Goal: Use online tool/utility: Utilize a website feature to perform a specific function

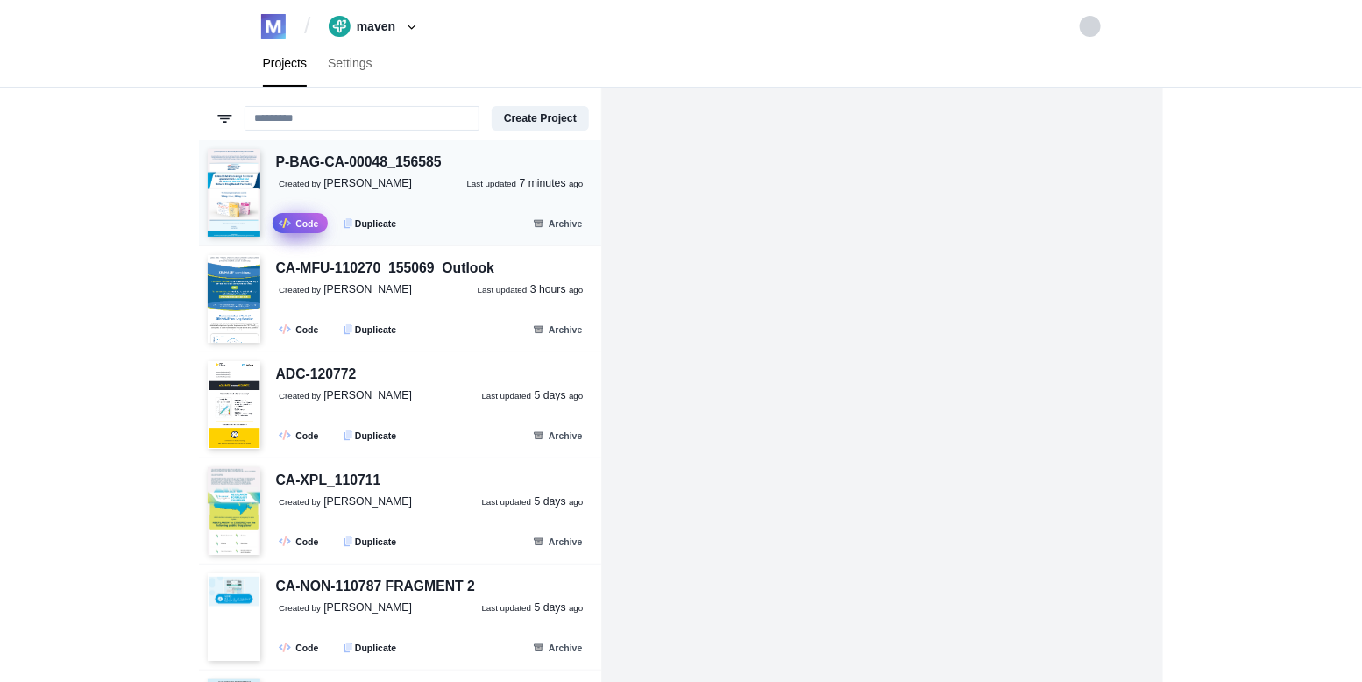
click at [303, 225] on link ".fa-secondary{opacity:.4} Code" at bounding box center [300, 223] width 55 height 20
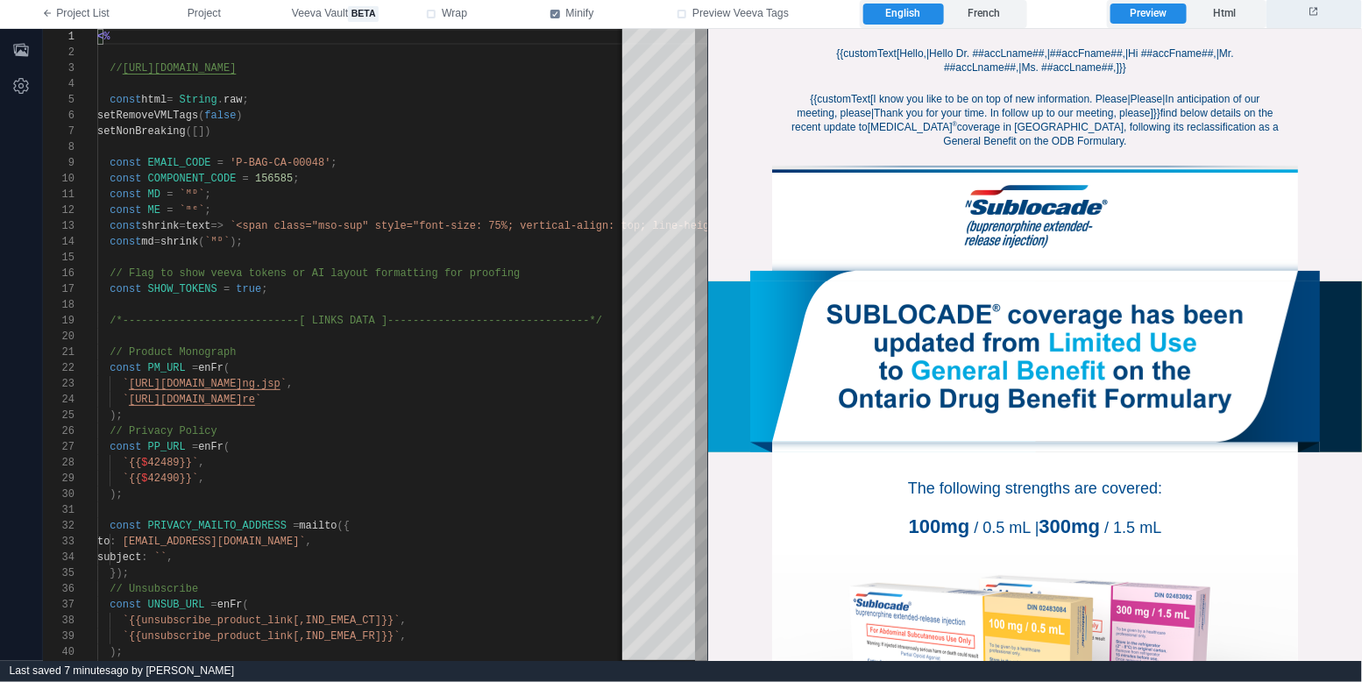
click at [1321, 13] on button at bounding box center [1314, 14] width 96 height 28
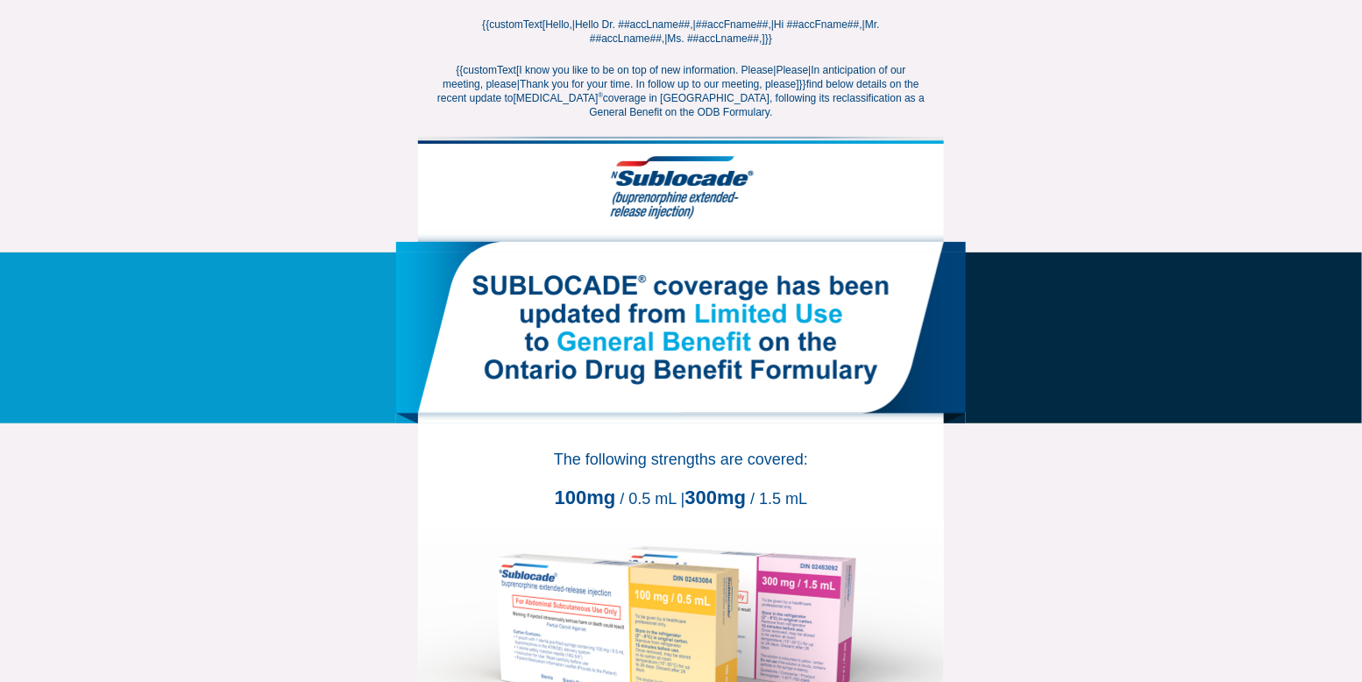
scroll to position [61, 0]
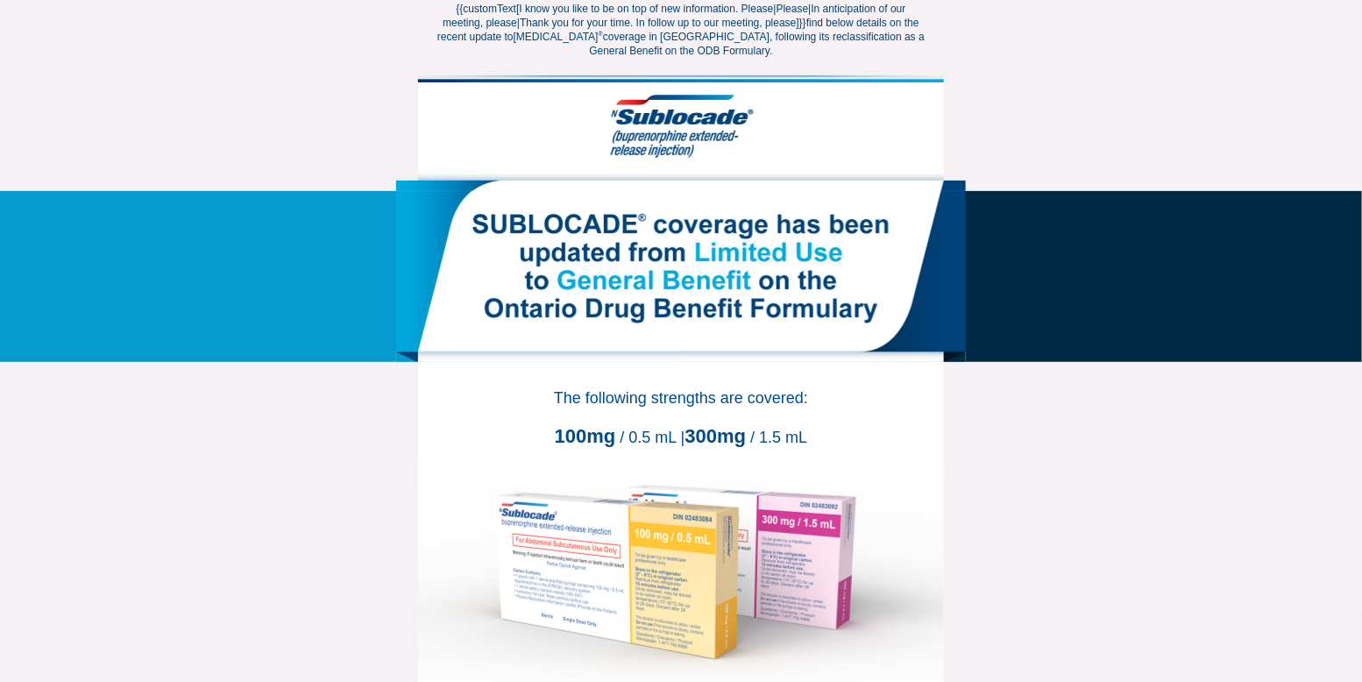
drag, startPoint x: 653, startPoint y: 437, endPoint x: 685, endPoint y: 439, distance: 32.5
click at [685, 439] on div "100mg / 0.5 mL | 300mg / 1.5 mL" at bounding box center [681, 436] width 508 height 23
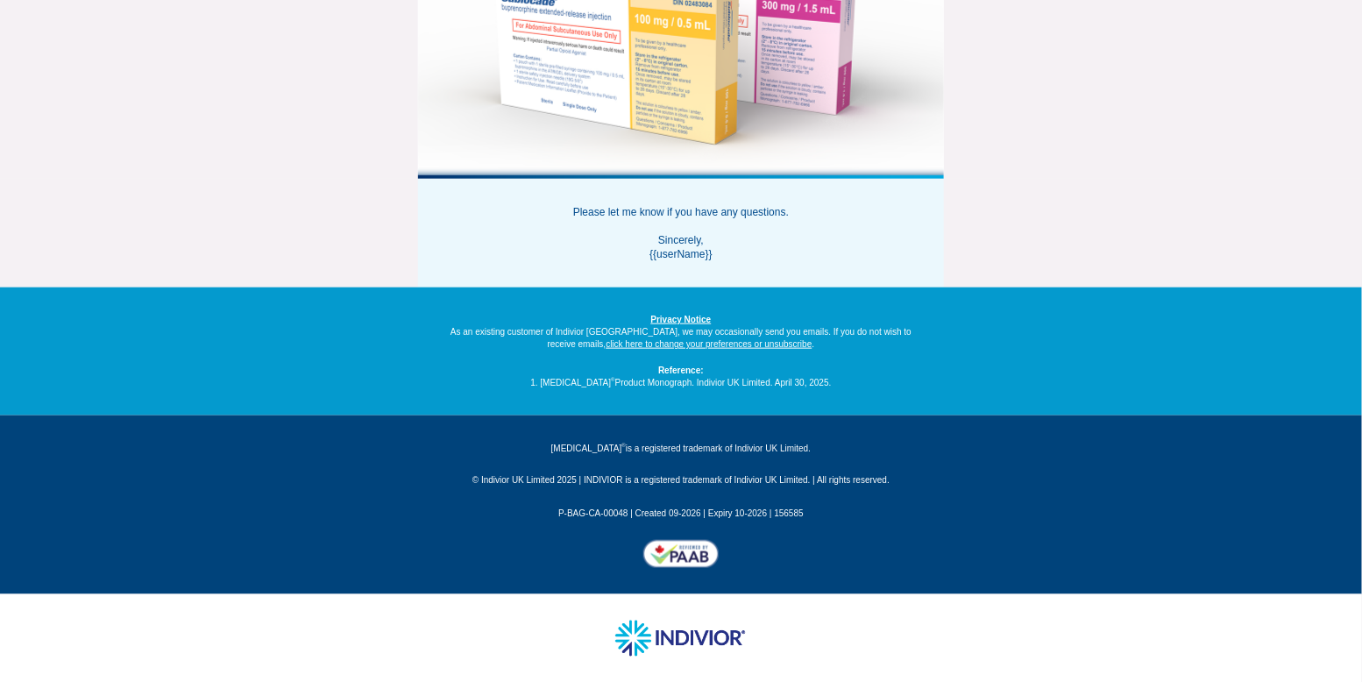
scroll to position [0, 0]
